Goal: Transaction & Acquisition: Purchase product/service

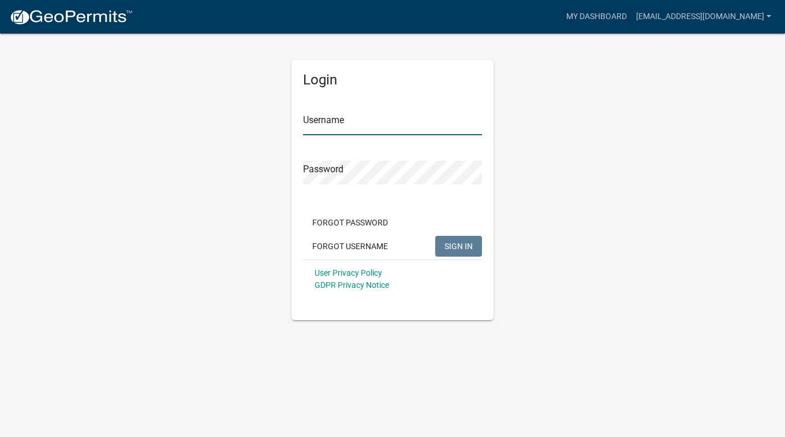
type input "[EMAIL_ADDRESS][DOMAIN_NAME]"
click at [456, 248] on span "SIGN IN" at bounding box center [459, 245] width 28 height 9
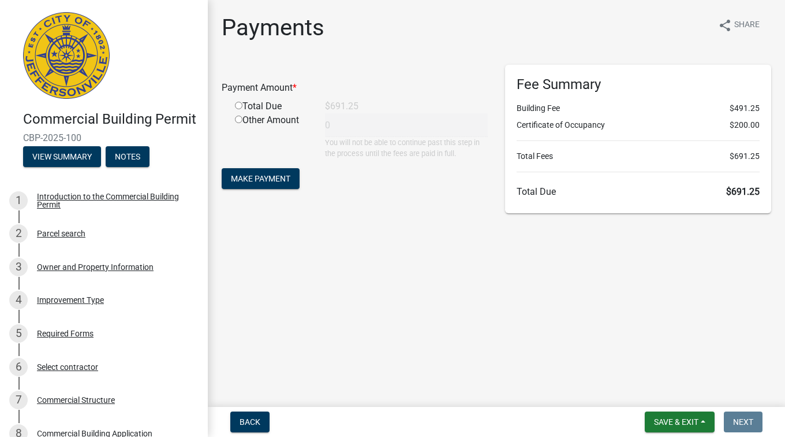
drag, startPoint x: 614, startPoint y: 342, endPoint x: 612, endPoint y: 348, distance: 6.0
click at [614, 342] on main "Payments share Share Payment Amount * Total Due $691.25 Other Amount 0 You will…" at bounding box center [496, 201] width 577 height 402
click at [262, 180] on span "Make Payment" at bounding box center [260, 178] width 59 height 9
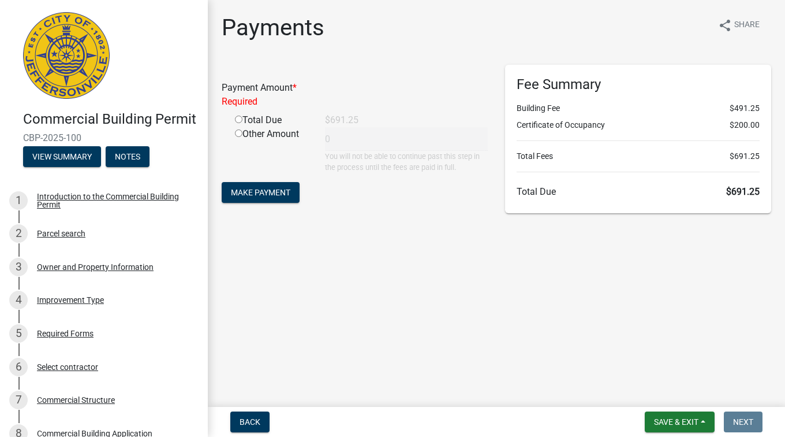
click at [238, 117] on input "radio" at bounding box center [239, 119] width 8 height 8
radio input "true"
type input "691.25"
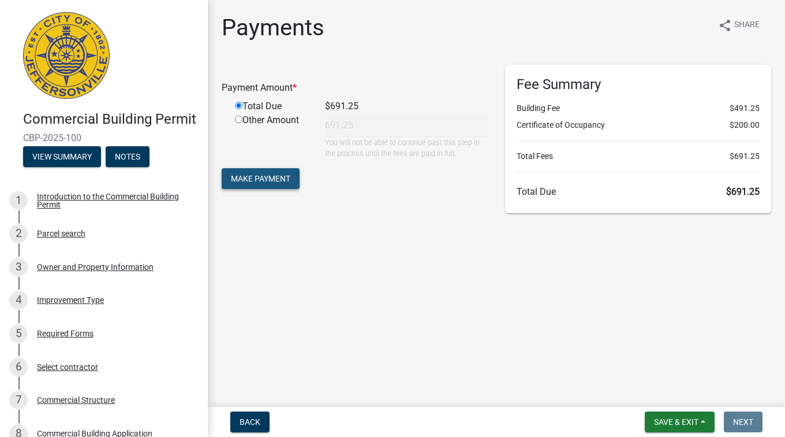
click at [265, 180] on span "Make Payment" at bounding box center [260, 178] width 59 height 9
